Goal: Task Accomplishment & Management: Use online tool/utility

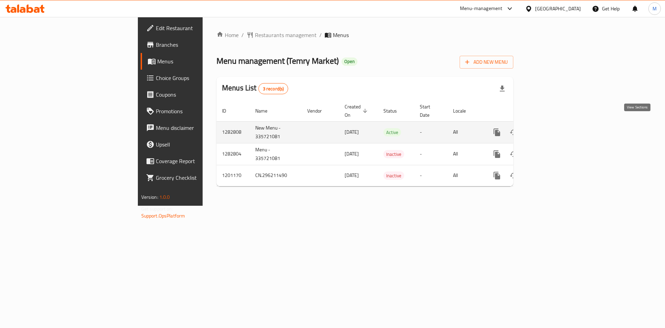
click at [551, 128] on icon "enhanced table" at bounding box center [547, 132] width 8 height 8
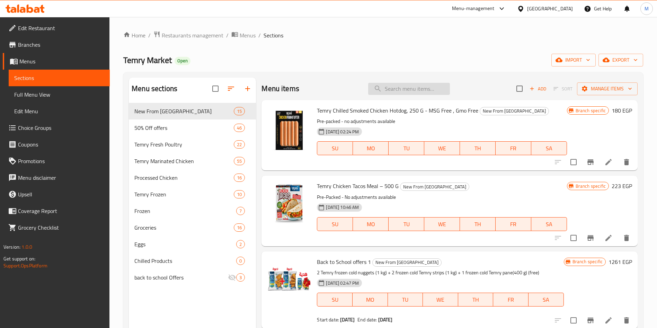
click at [422, 87] on input "search" at bounding box center [409, 89] width 82 height 12
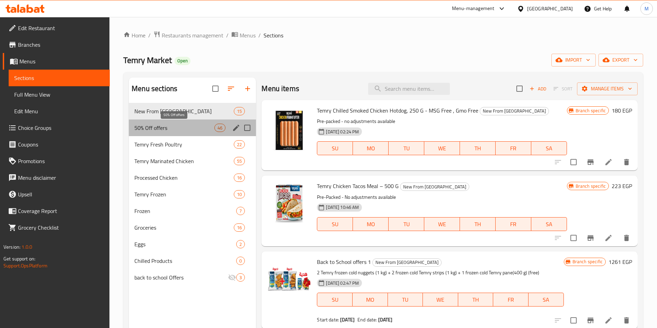
click at [166, 127] on span "50% Off offers" at bounding box center [174, 128] width 80 height 8
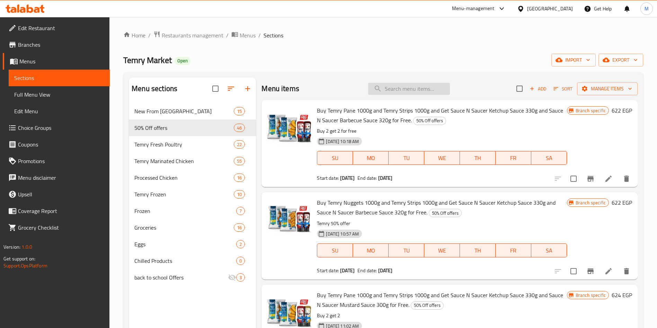
click at [400, 90] on input "search" at bounding box center [409, 89] width 82 height 12
click at [397, 87] on input "search" at bounding box center [409, 89] width 82 height 12
click at [382, 89] on input "search" at bounding box center [409, 89] width 82 height 12
click at [377, 12] on div "Menu-management [GEOGRAPHIC_DATA] Get Help M" at bounding box center [328, 8] width 657 height 17
drag, startPoint x: 443, startPoint y: 81, endPoint x: 430, endPoint y: 82, distance: 13.5
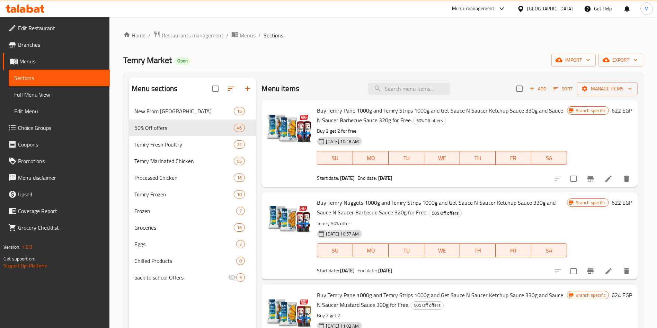
click at [430, 82] on div "Menu items Add Sort Manage items" at bounding box center [450, 89] width 376 height 23
click at [428, 91] on input "search" at bounding box center [409, 89] width 82 height 12
paste input "Buy 2 Temry Fresh Chicken Fillet 1 Kg and get on Fresh Chicken Shish Tawook 1K"
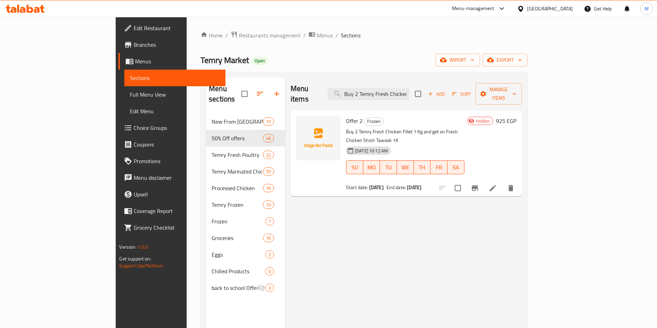
click at [346, 116] on span "Offer 2" at bounding box center [354, 121] width 17 height 10
copy h6 "Offer 2"
click at [409, 88] on input "Buy 2 Temry Fresh Chicken Fillet 1 Kg and get on Fresh Chicken Sh" at bounding box center [369, 94] width 82 height 12
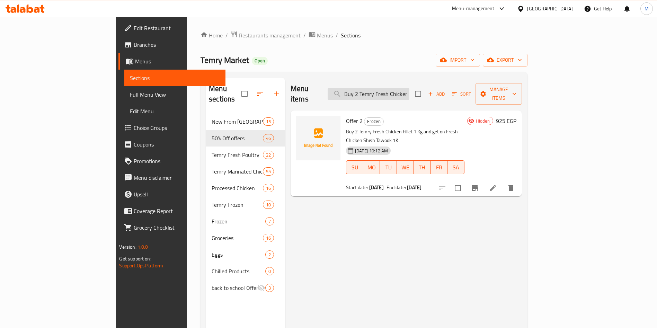
click at [409, 88] on input "Buy 2 Temry Fresh Chicken Fillet 1 Kg and get on Fresh Chicken Sh" at bounding box center [369, 94] width 82 height 12
click at [346, 116] on span "Offer 2" at bounding box center [354, 121] width 17 height 10
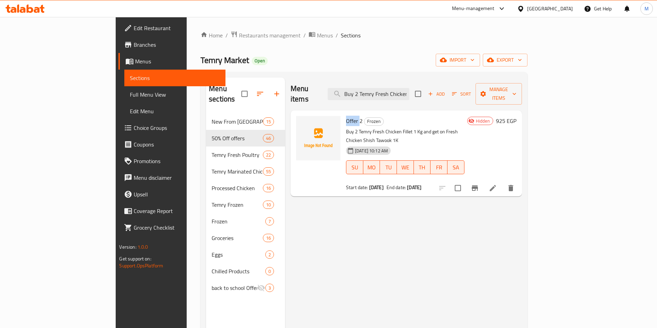
click at [346, 116] on span "Offer 2" at bounding box center [354, 121] width 17 height 10
click at [401, 91] on input "Buy 2 Temry Fresh Chicken Fillet 1 Kg and get on Fresh Chicken Sh" at bounding box center [369, 94] width 82 height 12
click at [402, 91] on input "Buy 2 Temry Fresh Chicken Fillet 1 Kg and get on Fresh Chicken Sh" at bounding box center [369, 94] width 82 height 12
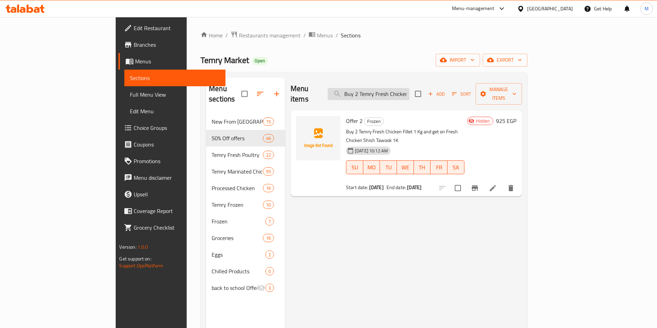
paste input "Offer 2"
click at [403, 91] on input "Buy 2 TOffer 2 [PERSON_NAME] Fresh Chicken Fillet 1 Kg and get on Fresh Chicken…" at bounding box center [369, 94] width 82 height 12
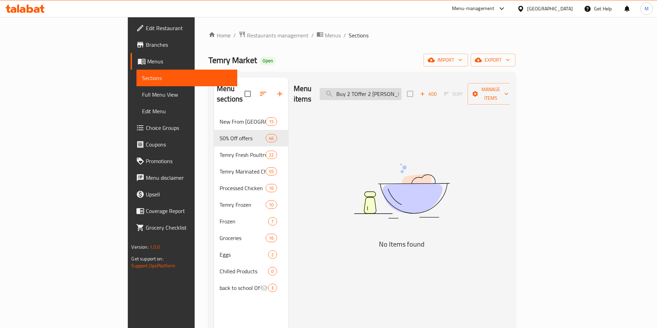
click at [401, 91] on input "Buy 2 TOffer 2 [PERSON_NAME] Fresh Chicken Fillet 1 Kg and get on Fresh Chicken…" at bounding box center [361, 94] width 82 height 12
paste input "Offer 2"
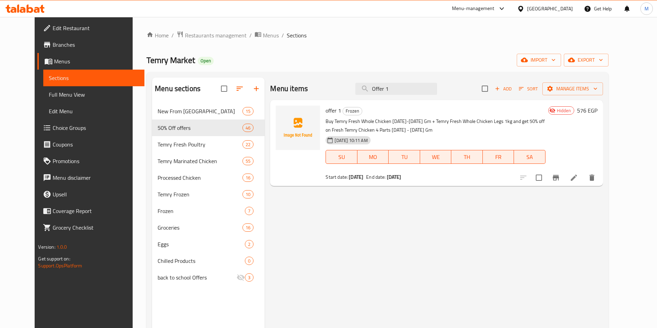
click at [326, 108] on span "offer 1" at bounding box center [334, 110] width 16 height 10
click at [326, 109] on span "offer 1" at bounding box center [334, 110] width 16 height 10
click at [404, 92] on input "Offer 1" at bounding box center [396, 89] width 82 height 12
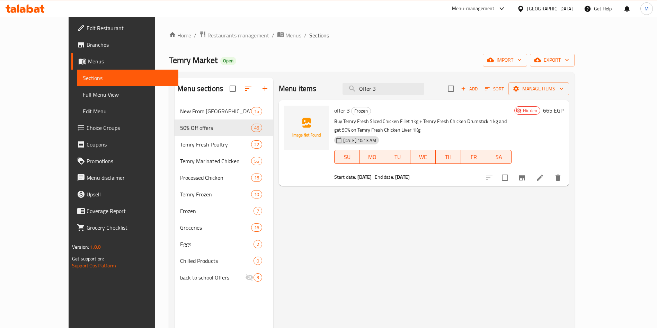
type input "Offer 3"
drag, startPoint x: 316, startPoint y: 110, endPoint x: 334, endPoint y: 112, distance: 18.1
click at [334, 112] on div "offer 3 Frozen Buy Temry Fresh Sliced Chicken Fillet 1kg + Temry Fresh Chicken …" at bounding box center [423, 143] width 183 height 80
copy h6 "offer 3"
